Goal: Information Seeking & Learning: Find contact information

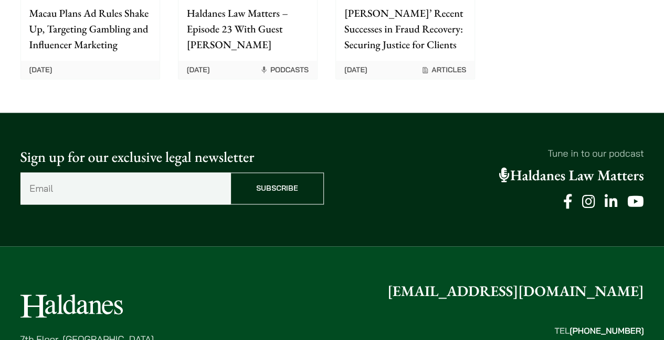
scroll to position [2802, 0]
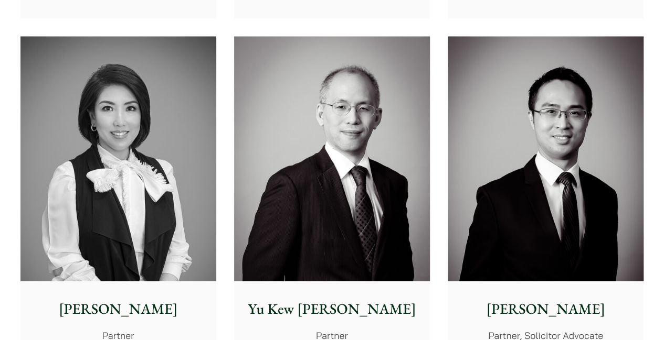
scroll to position [1049, 0]
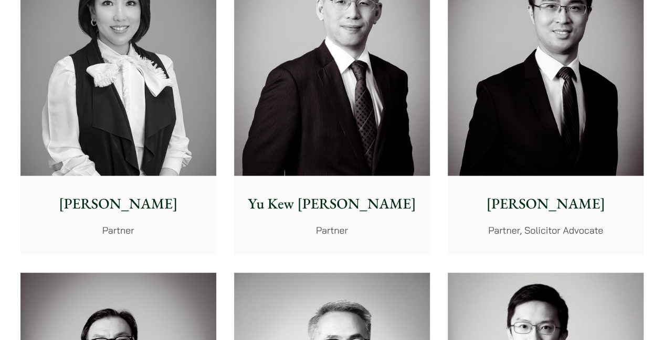
click at [589, 165] on img at bounding box center [546, 53] width 196 height 245
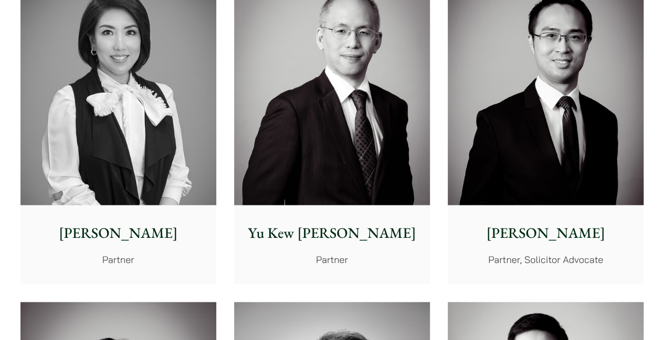
scroll to position [997, 0]
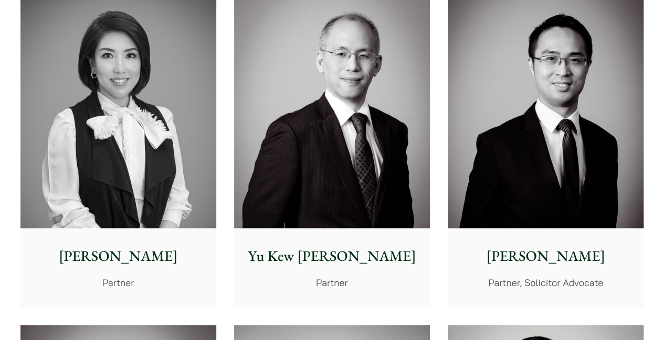
click at [372, 154] on img at bounding box center [332, 106] width 196 height 245
click at [164, 175] on img at bounding box center [118, 106] width 196 height 245
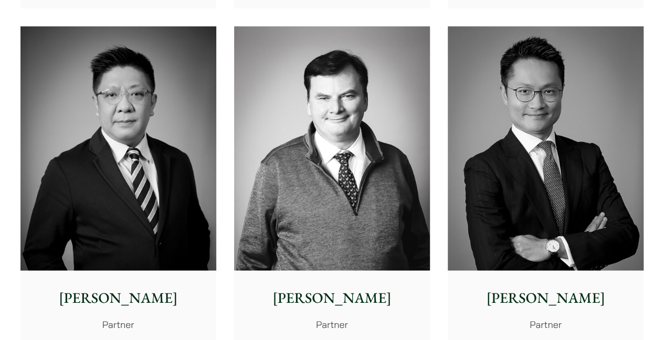
scroll to position [630, 0]
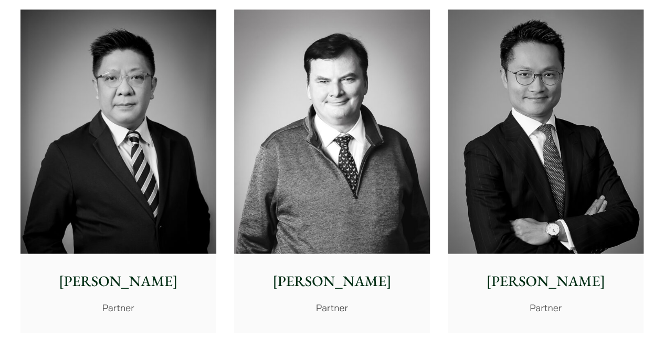
click at [535, 200] on img at bounding box center [546, 131] width 196 height 245
click at [376, 166] on img at bounding box center [332, 131] width 196 height 245
click at [63, 145] on img at bounding box center [118, 131] width 196 height 245
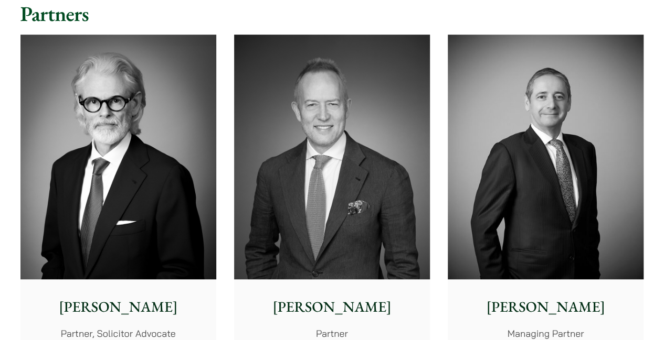
scroll to position [262, 0]
click at [360, 181] on img at bounding box center [332, 157] width 196 height 245
click at [154, 171] on img at bounding box center [118, 157] width 196 height 245
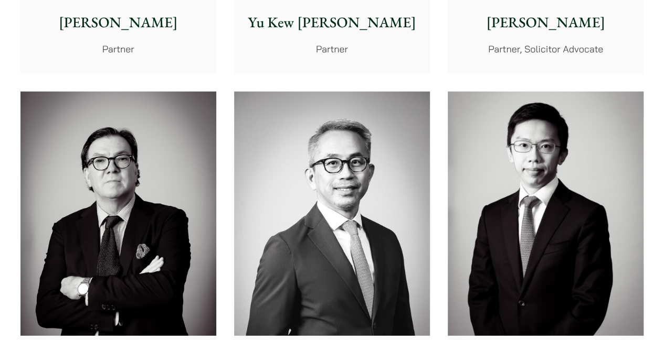
scroll to position [1364, 0]
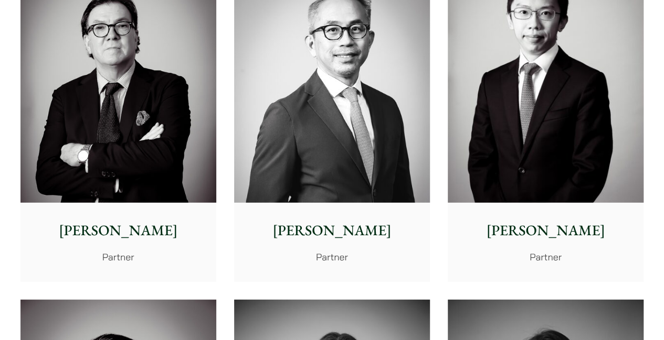
click at [131, 110] on img at bounding box center [118, 81] width 196 height 245
click at [307, 172] on img at bounding box center [332, 81] width 196 height 245
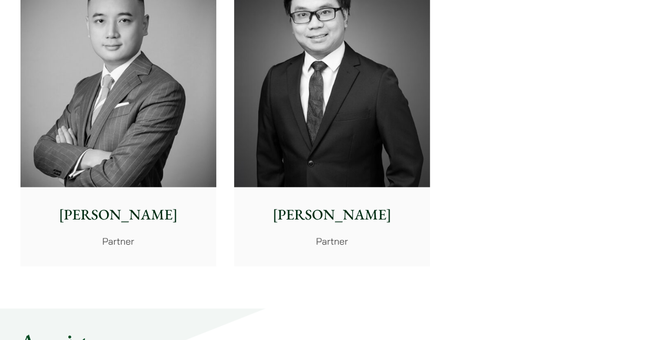
scroll to position [2413, 0]
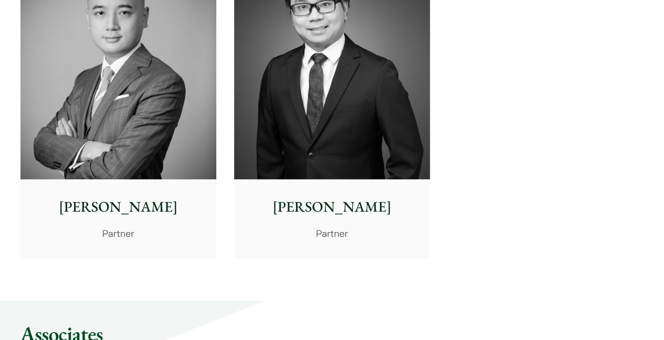
click at [357, 131] on img at bounding box center [332, 56] width 196 height 245
click at [129, 131] on img at bounding box center [118, 56] width 196 height 245
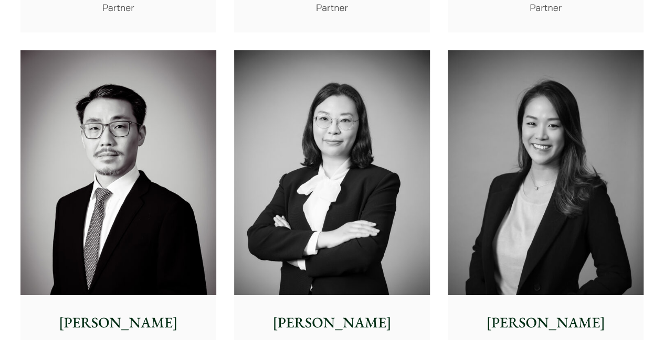
scroll to position [1731, 0]
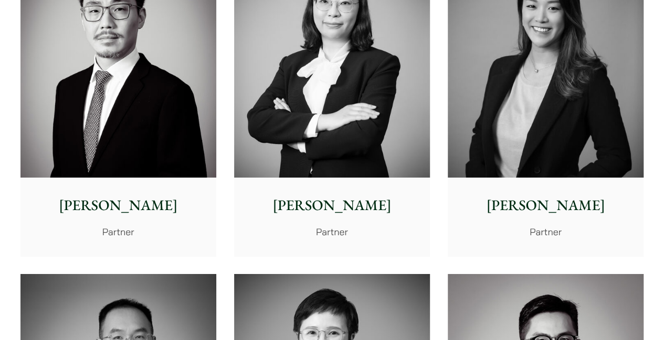
click at [558, 131] on img at bounding box center [546, 55] width 196 height 245
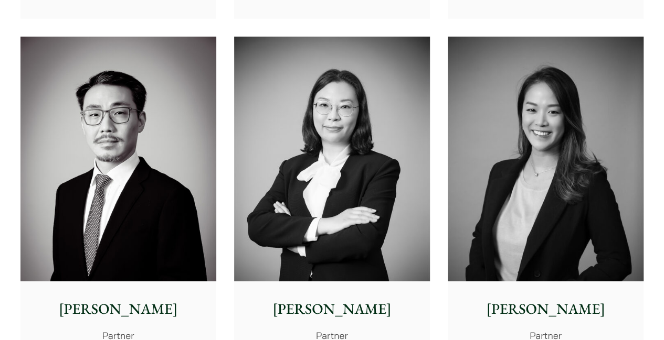
scroll to position [1626, 0]
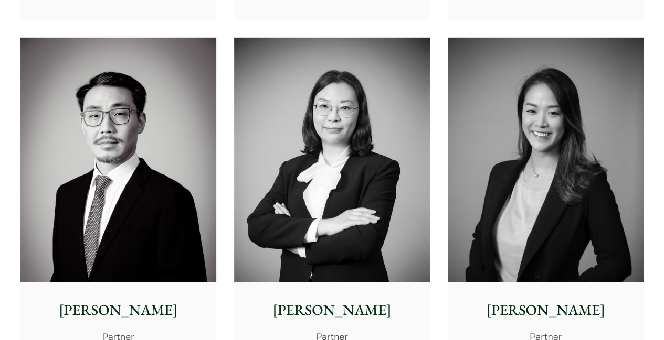
click at [388, 142] on img at bounding box center [332, 160] width 196 height 245
click at [135, 127] on img at bounding box center [118, 160] width 196 height 245
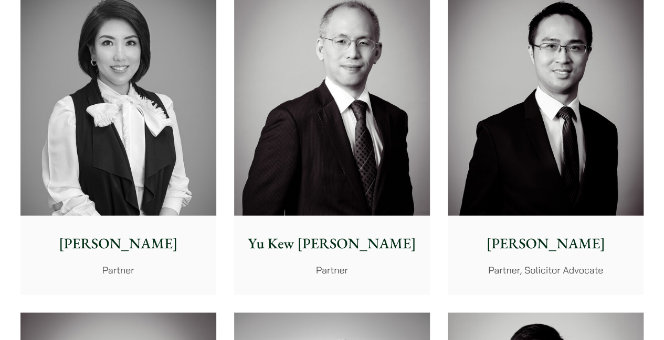
scroll to position [997, 0]
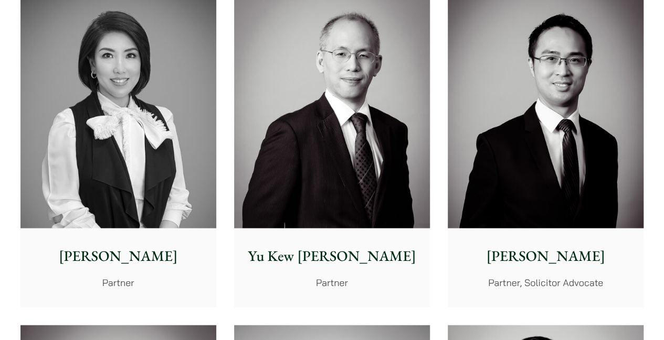
click at [534, 148] on img at bounding box center [546, 106] width 196 height 245
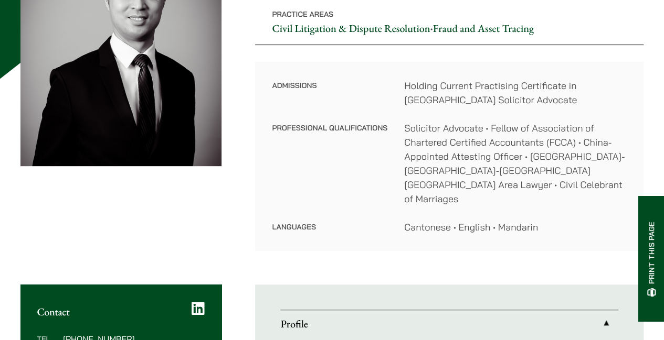
scroll to position [210, 0]
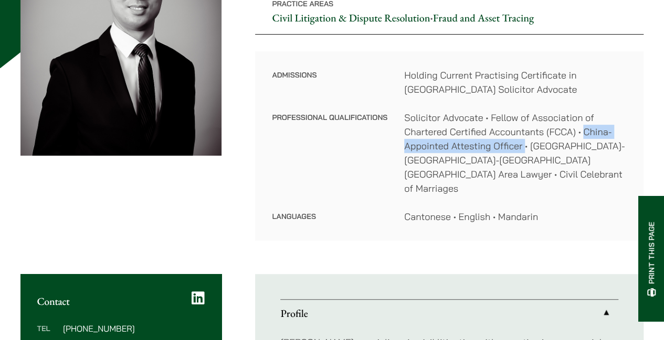
drag, startPoint x: 584, startPoint y: 131, endPoint x: 524, endPoint y: 145, distance: 62.0
click at [525, 145] on dd "Solicitor Advocate • Fellow of Association of Chartered Certified Accountants (…" at bounding box center [515, 153] width 222 height 85
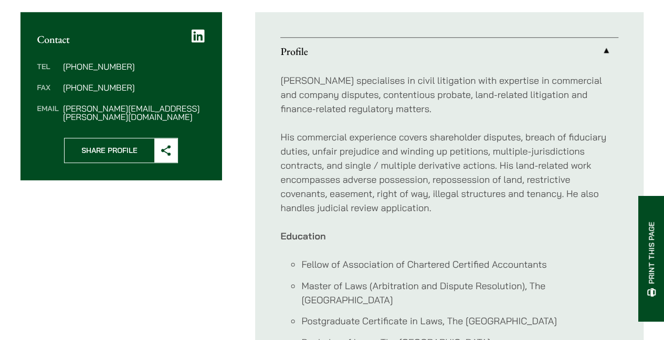
scroll to position [525, 0]
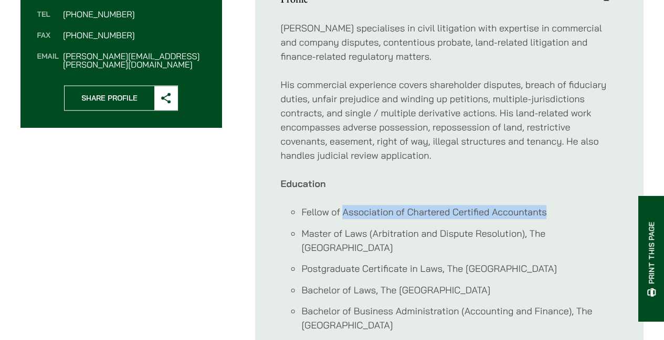
drag, startPoint x: 341, startPoint y: 198, endPoint x: 548, endPoint y: 197, distance: 206.7
click at [548, 205] on li "Fellow of Association of Chartered Certified Accountants" at bounding box center [459, 212] width 317 height 14
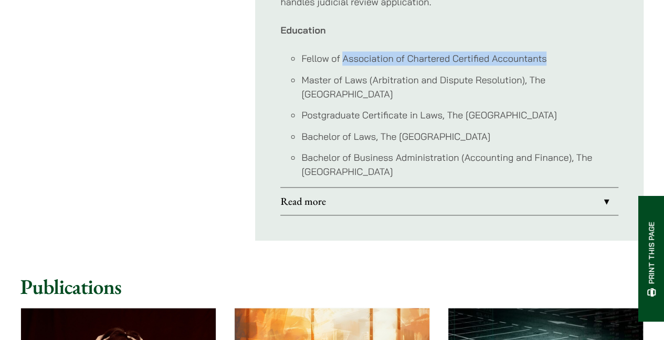
scroll to position [682, 0]
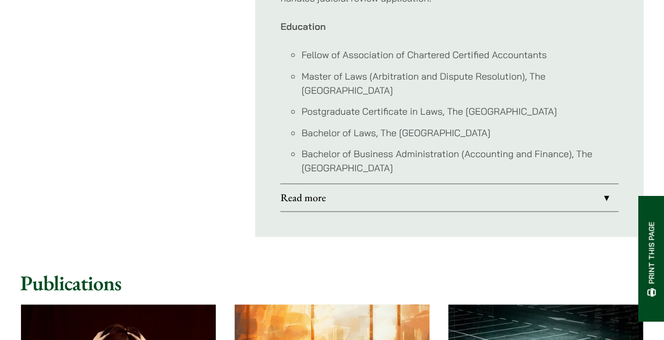
click at [529, 104] on li "Postgraduate Certificate in Laws, The University of Hong Kong" at bounding box center [459, 111] width 317 height 14
click at [505, 126] on li "Bachelor of Laws, The University of Birmingham" at bounding box center [459, 133] width 317 height 14
click at [506, 126] on li "Bachelor of Laws, The University of Birmingham" at bounding box center [459, 133] width 317 height 14
click at [509, 104] on li "Postgraduate Certificate in Laws, The University of Hong Kong" at bounding box center [459, 111] width 317 height 14
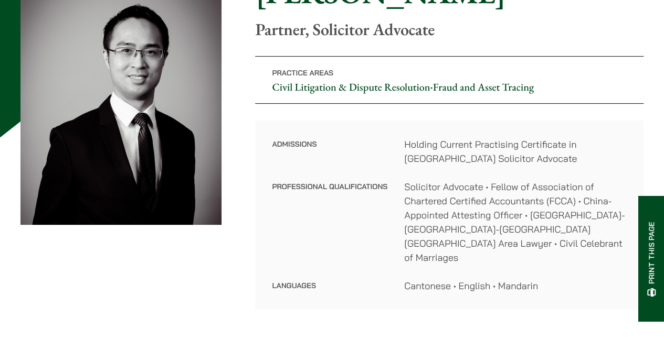
scroll to position [52, 0]
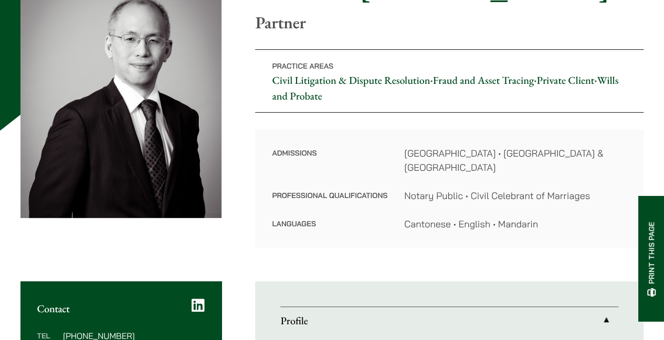
scroll to position [210, 0]
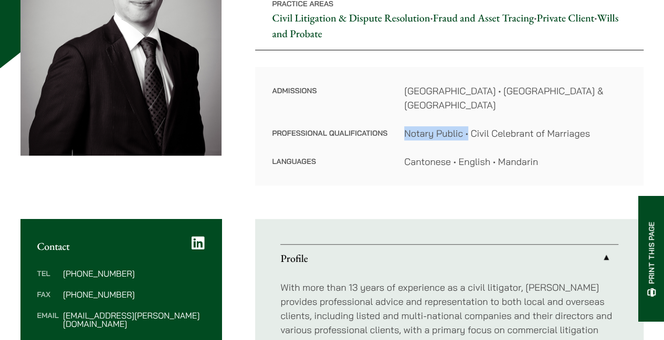
drag, startPoint x: 404, startPoint y: 118, endPoint x: 468, endPoint y: 112, distance: 64.3
click at [468, 126] on dd "Notary Public • Civil Celebrant of Marriages" at bounding box center [515, 133] width 222 height 14
click at [441, 126] on dd "Notary Public • Civil Celebrant of Marriages" at bounding box center [515, 133] width 222 height 14
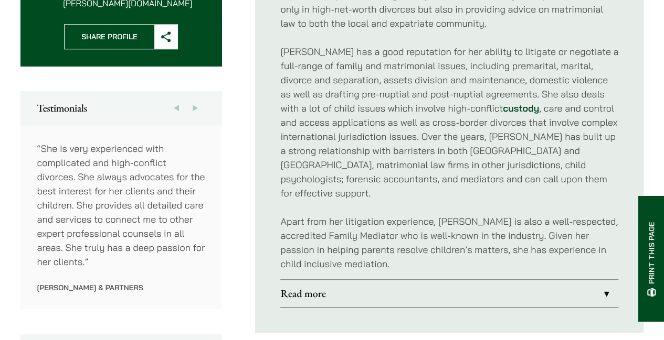
scroll to position [525, 0]
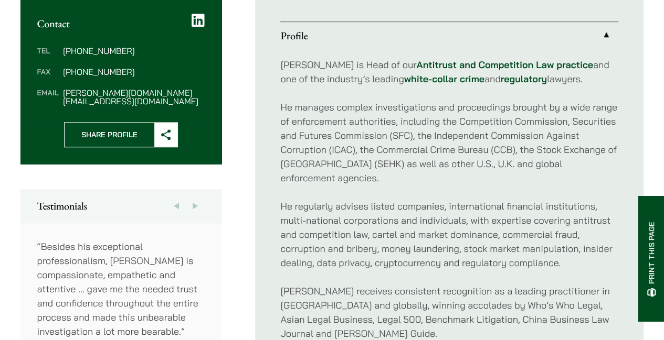
scroll to position [420, 0]
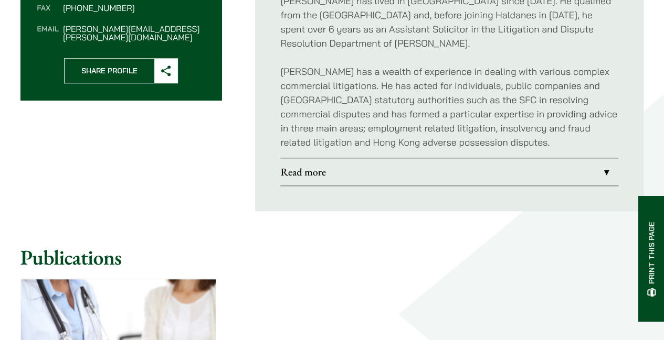
scroll to position [472, 0]
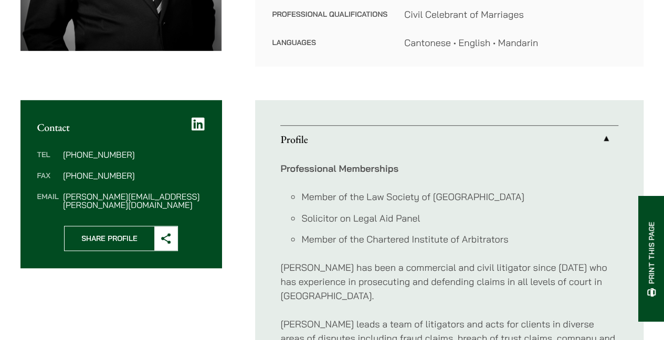
scroll to position [52, 0]
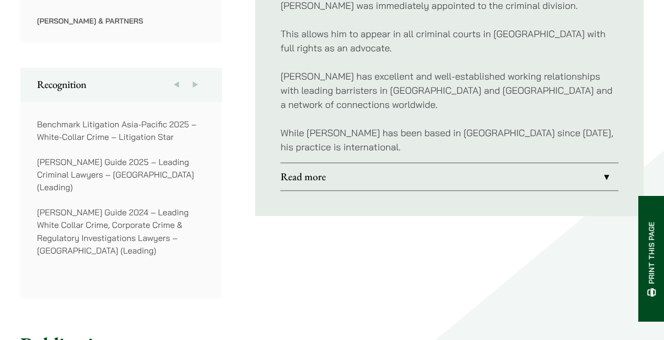
scroll to position [630, 0]
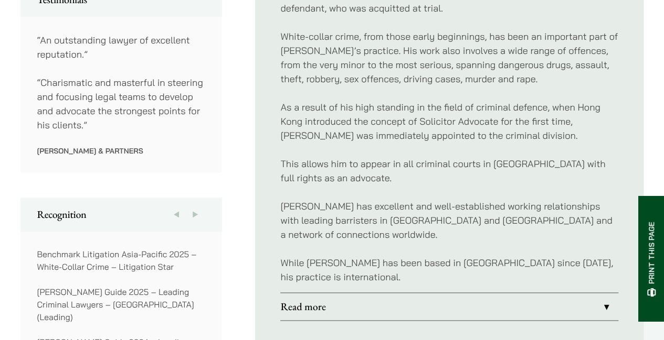
click at [435, 157] on p "This allows him to appear in all criminal courts in Hong Kong with full rights …" at bounding box center [449, 171] width 338 height 28
click at [434, 157] on p "This allows him to appear in all criminal courts in Hong Kong with full rights …" at bounding box center [449, 171] width 338 height 28
click at [432, 157] on p "This allows him to appear in all criminal courts in Hong Kong with full rights …" at bounding box center [449, 171] width 338 height 28
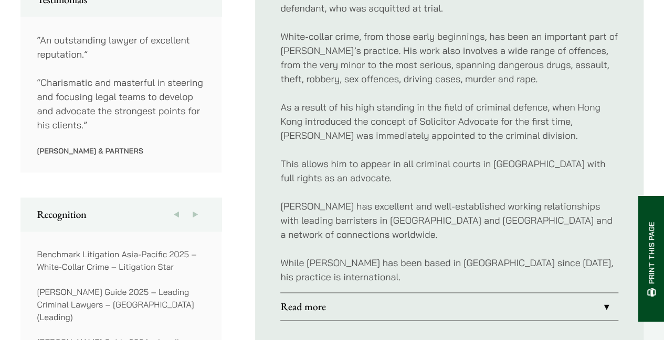
click at [452, 125] on p "As a result of his high standing in the field of criminal defence, when Hong Ko…" at bounding box center [449, 121] width 338 height 42
click at [451, 125] on p "As a result of his high standing in the field of criminal defence, when Hong Ko…" at bounding box center [449, 121] width 338 height 42
click at [443, 116] on p "As a result of his high standing in the field of criminal defence, when Hong Ko…" at bounding box center [449, 121] width 338 height 42
drag, startPoint x: 424, startPoint y: 107, endPoint x: 547, endPoint y: 107, distance: 122.8
click at [547, 107] on p "As a result of his high standing in the field of criminal defence, when Hong Ko…" at bounding box center [449, 121] width 338 height 42
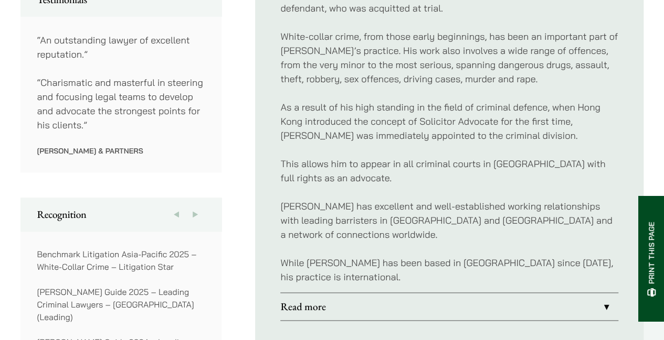
click at [407, 114] on p "As a result of his high standing in the field of criminal defence, when Hong Ko…" at bounding box center [449, 121] width 338 height 42
click at [406, 119] on p "As a result of his high standing in the field of criminal defence, when Hong Ko…" at bounding box center [449, 121] width 338 height 42
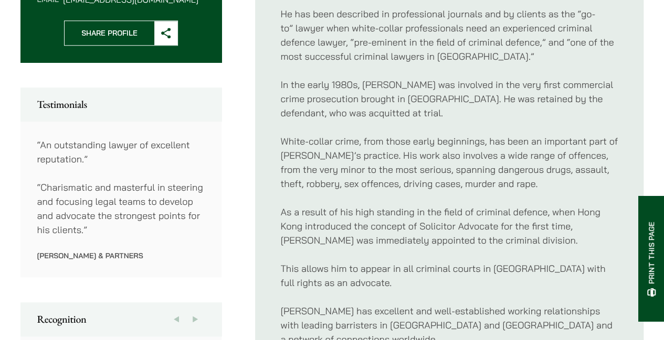
scroll to position [157, 0]
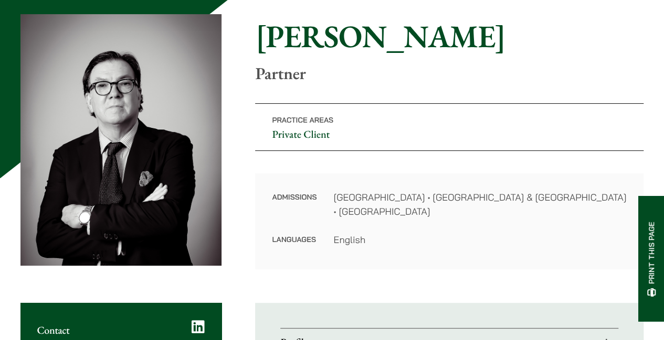
scroll to position [210, 0]
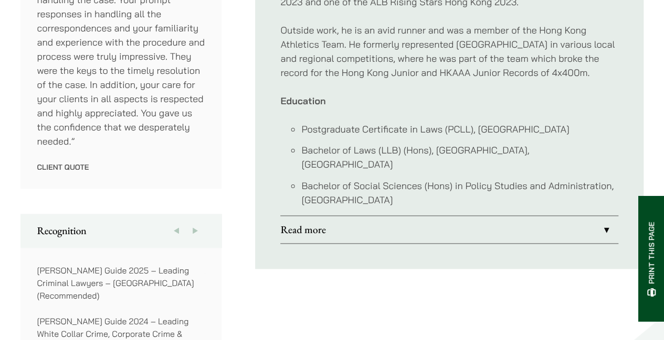
scroll to position [630, 0]
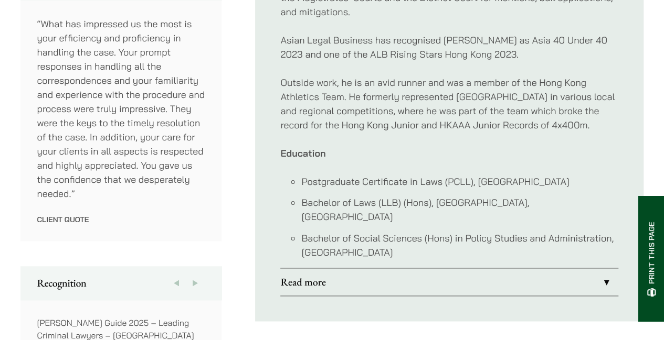
click at [358, 116] on p "Outside work, he is an avid runner and was a member of the Hong Kong Athletics …" at bounding box center [449, 104] width 338 height 57
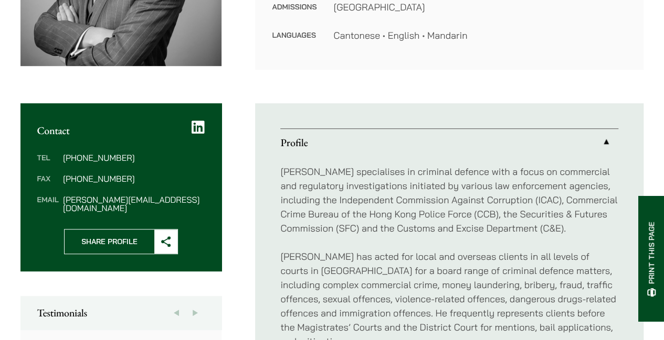
scroll to position [105, 0]
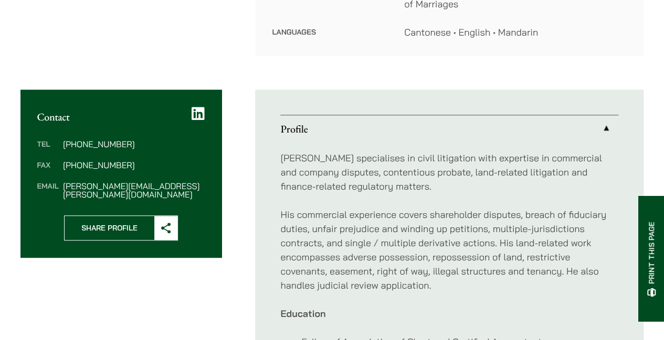
scroll to position [472, 0]
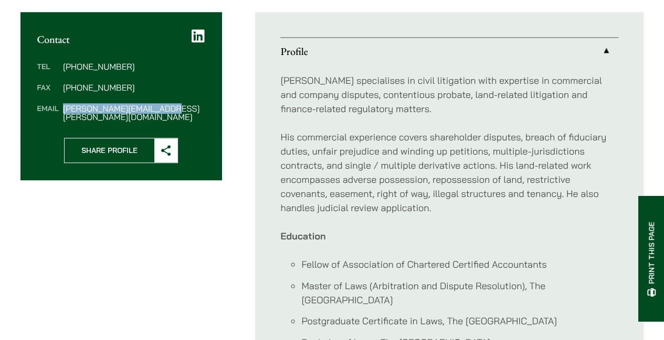
drag, startPoint x: 183, startPoint y: 94, endPoint x: 61, endPoint y: 95, distance: 121.2
click at [61, 95] on dl "Tel (852) 2230 2856 Fax (852) 2845 1637 Email nathan.wong@haldanes.com" at bounding box center [121, 91] width 168 height 59
copy dd "nathan.wong@haldanes.com"
